Goal: Transaction & Acquisition: Download file/media

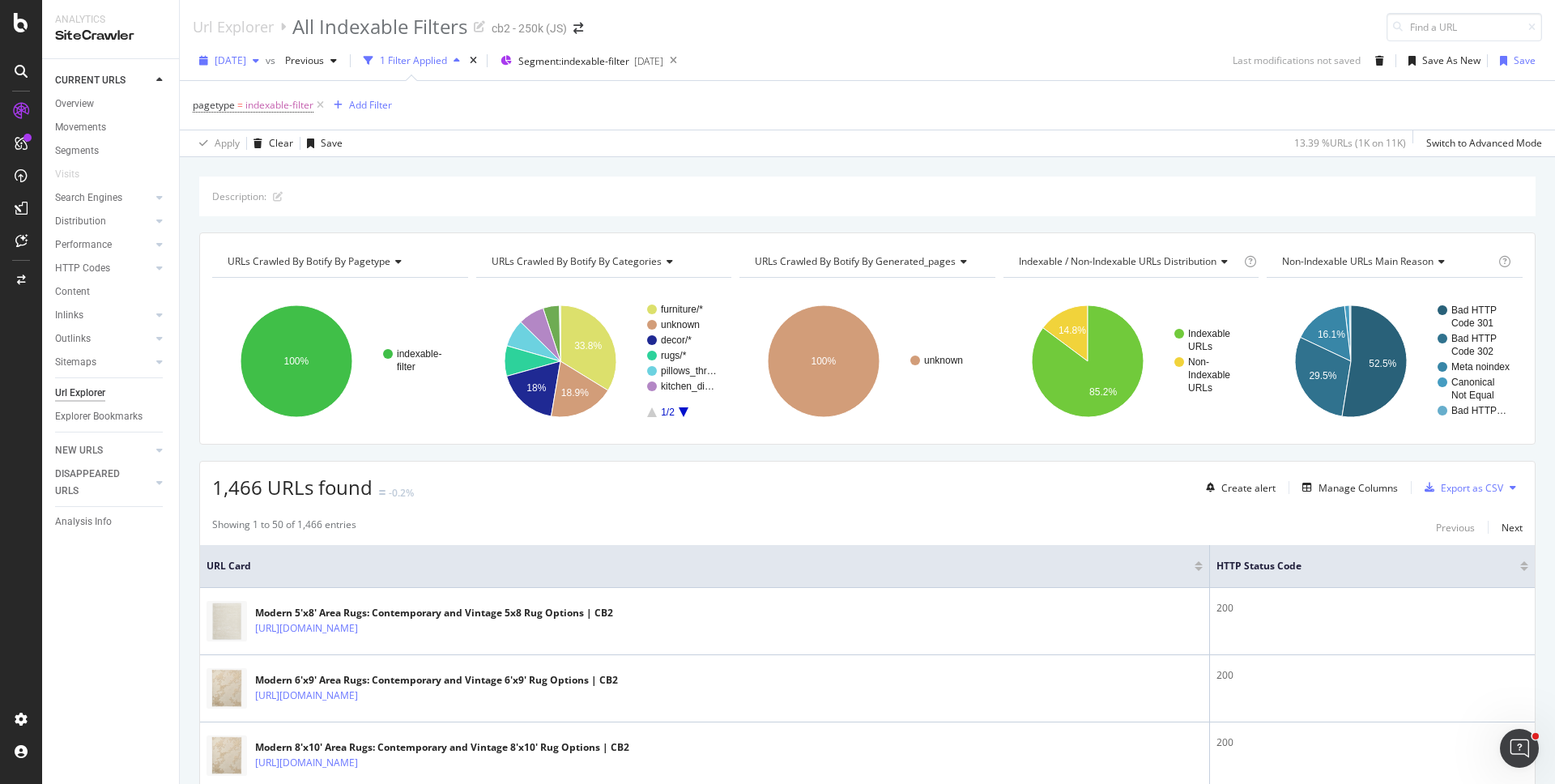
click at [239, 56] on span "2025 Sep. 10th" at bounding box center [231, 60] width 32 height 14
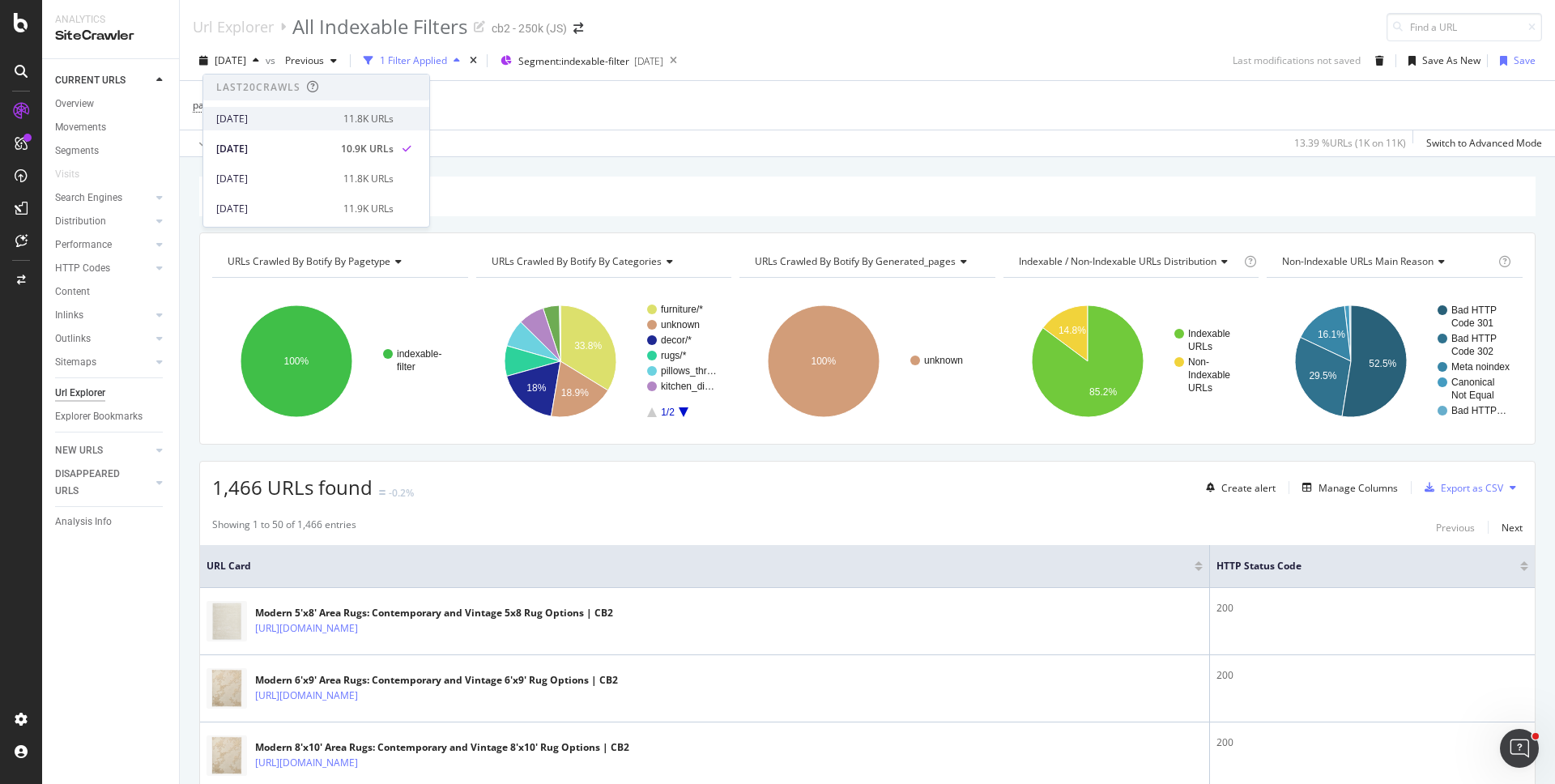
click at [247, 116] on div "2025 Sep. 12th" at bounding box center [274, 119] width 117 height 15
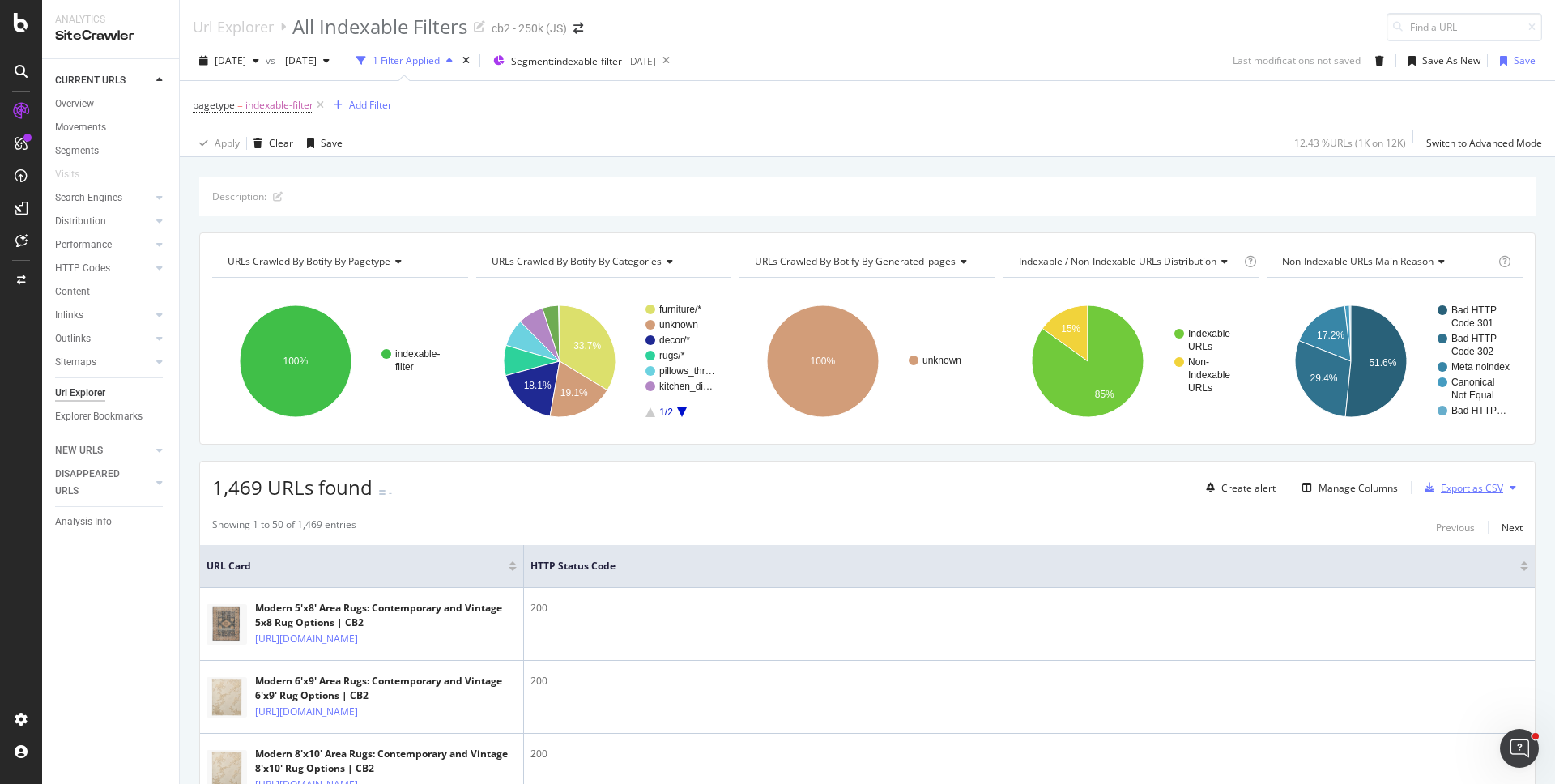
click at [1453, 489] on div "Export as CSV" at bounding box center [1471, 487] width 62 height 14
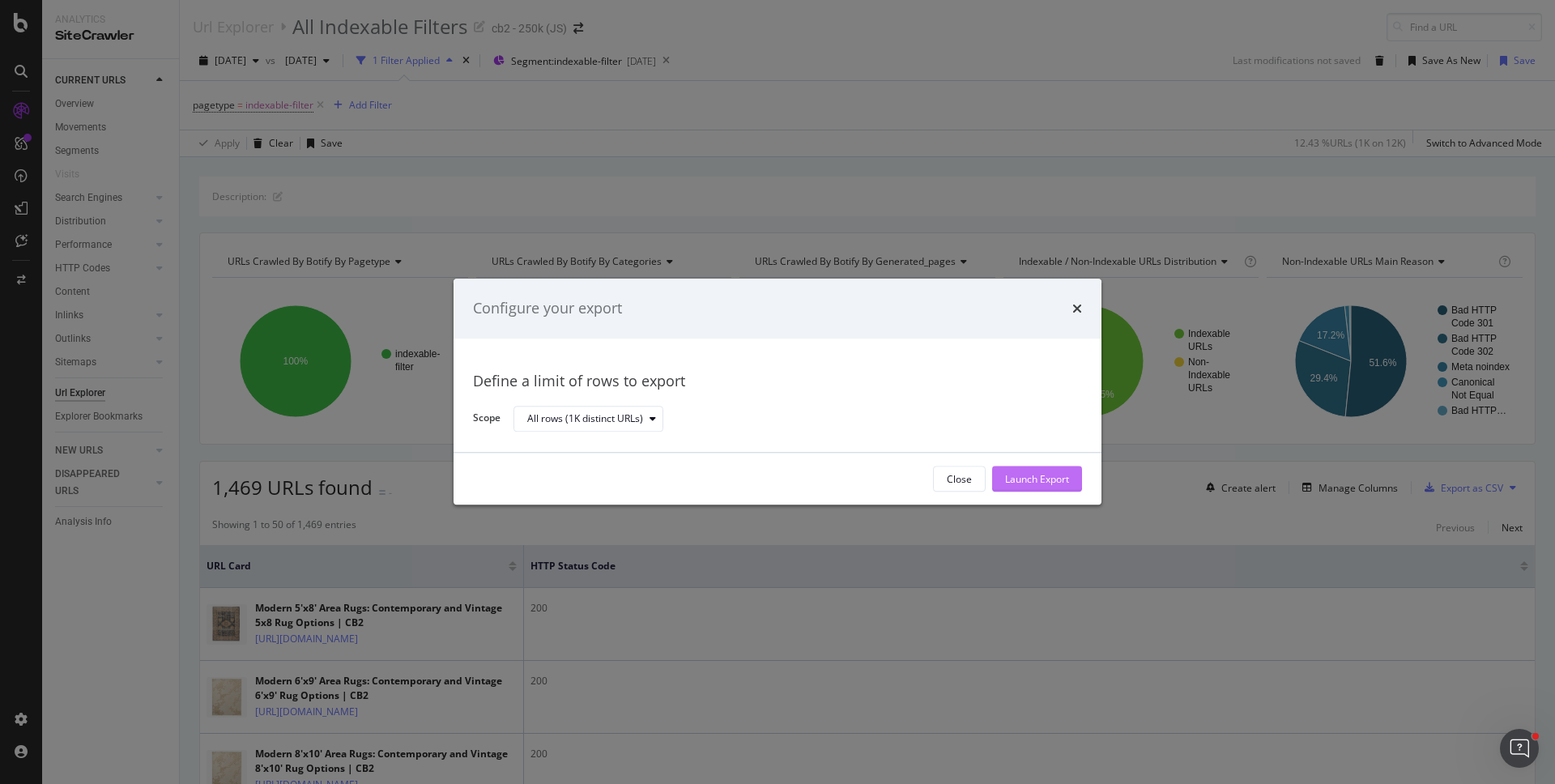
click at [1061, 477] on div "Launch Export" at bounding box center [1036, 479] width 64 height 14
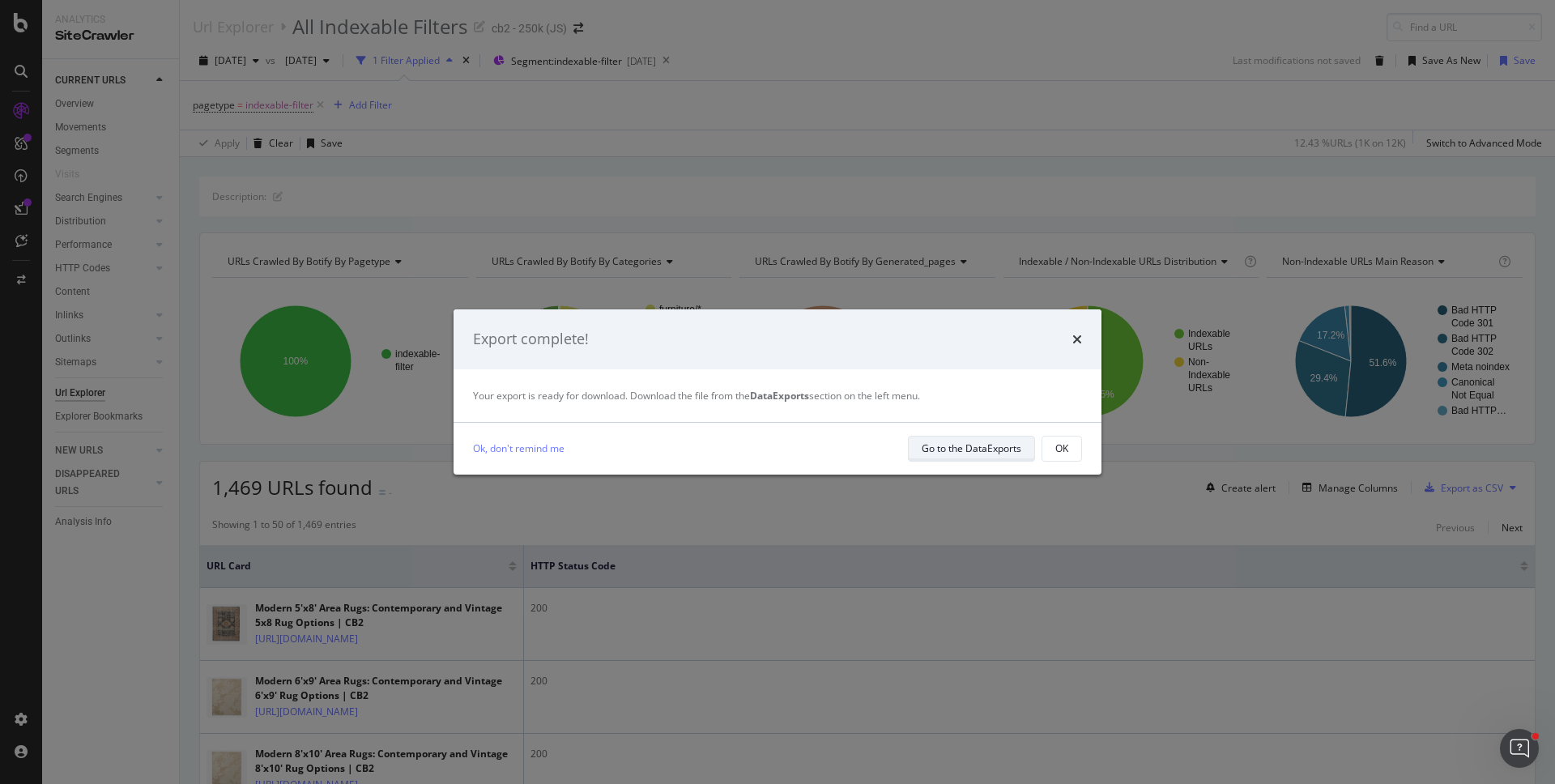
click at [967, 446] on div "Go to the DataExports" at bounding box center [971, 448] width 100 height 14
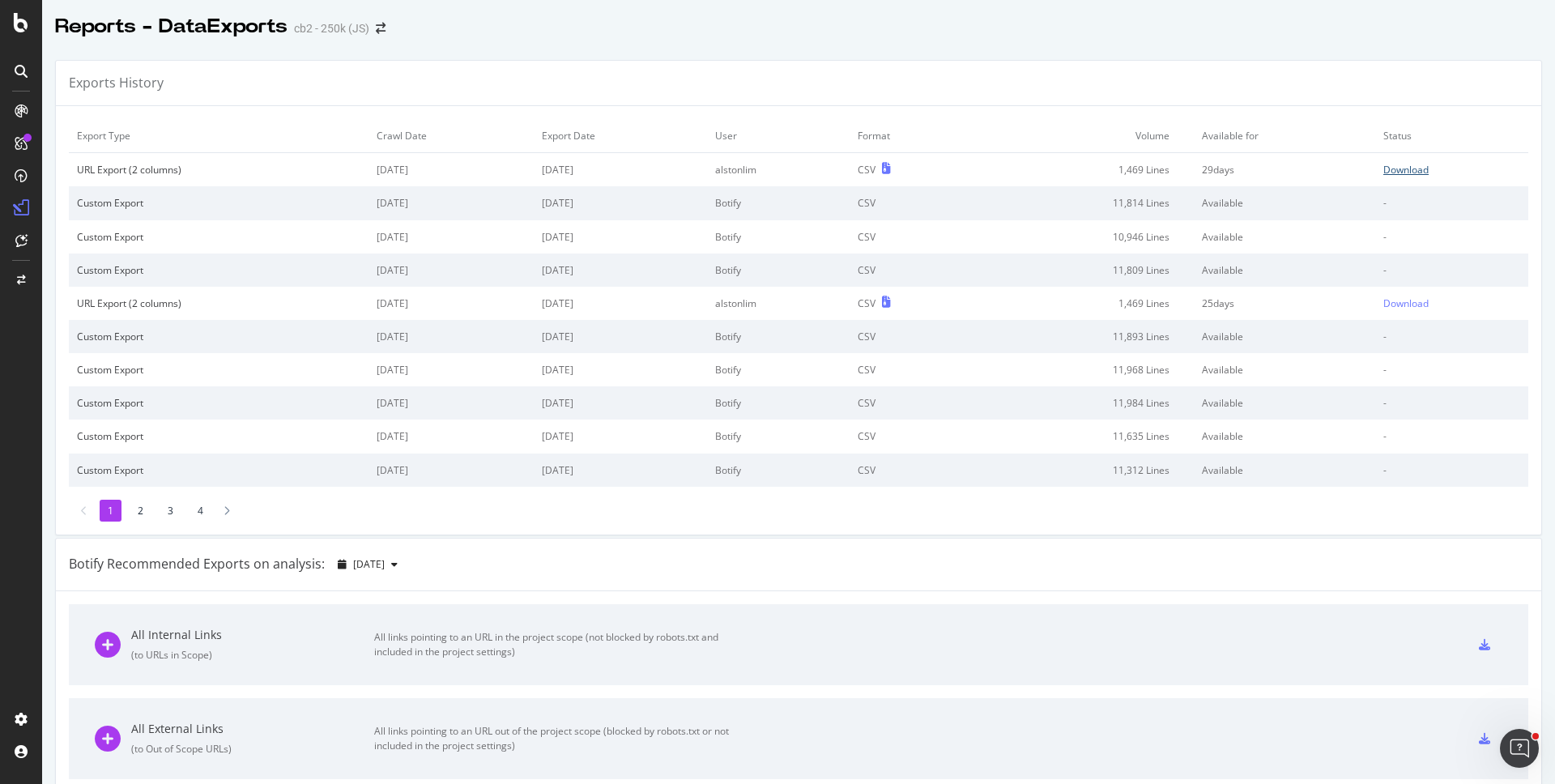
click at [1393, 172] on div "Download" at bounding box center [1405, 169] width 46 height 14
